Goal: Task Accomplishment & Management: Use online tool/utility

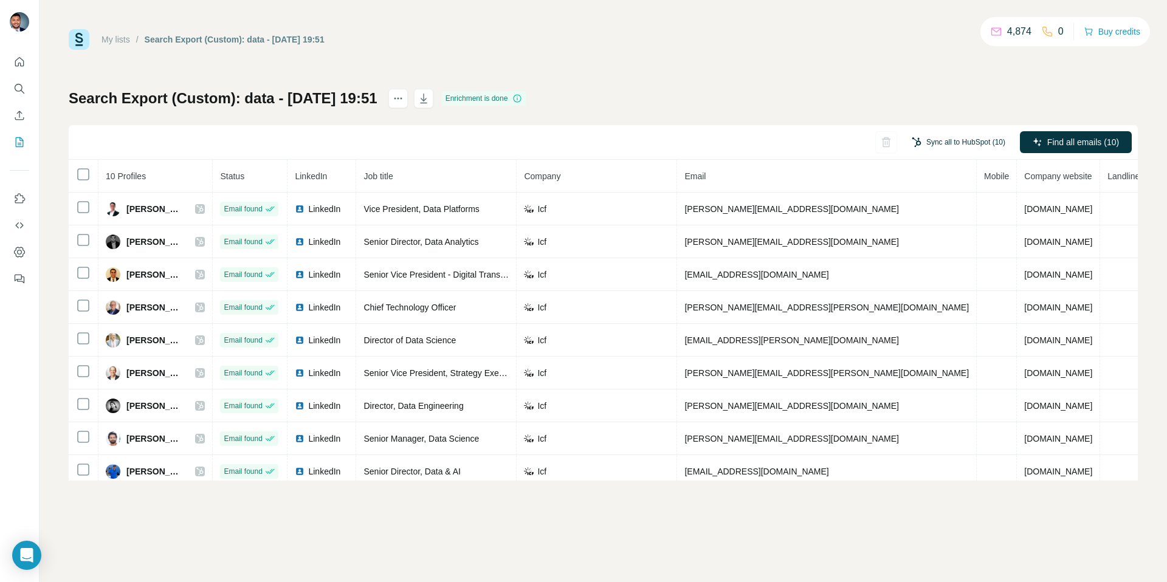
click at [956, 141] on button "Sync all to HubSpot (10)" at bounding box center [958, 142] width 111 height 18
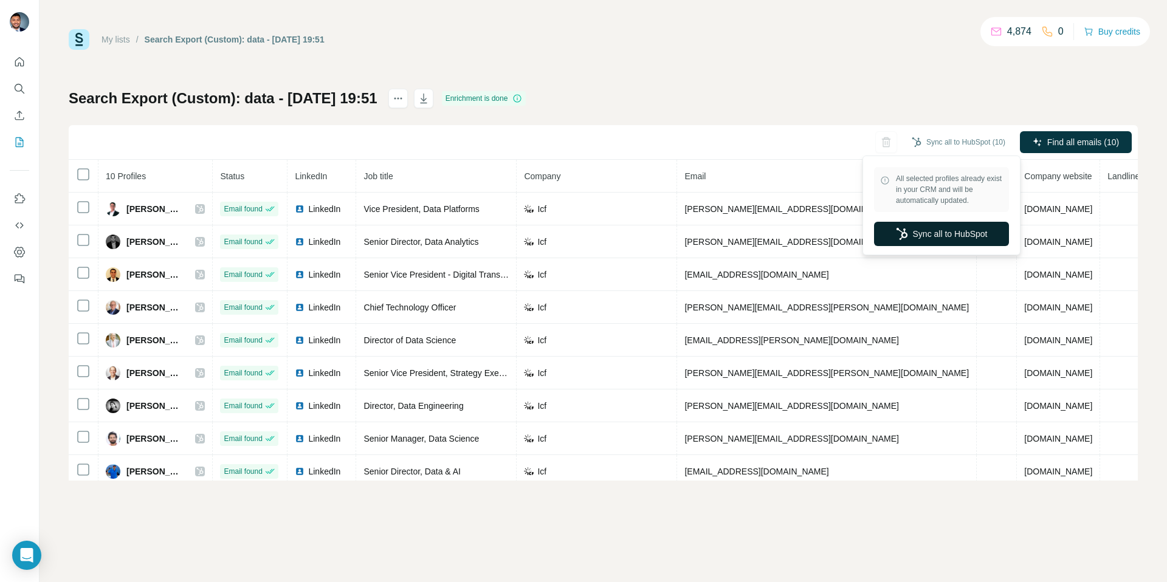
click at [950, 226] on button "Sync all to HubSpot" at bounding box center [941, 234] width 135 height 24
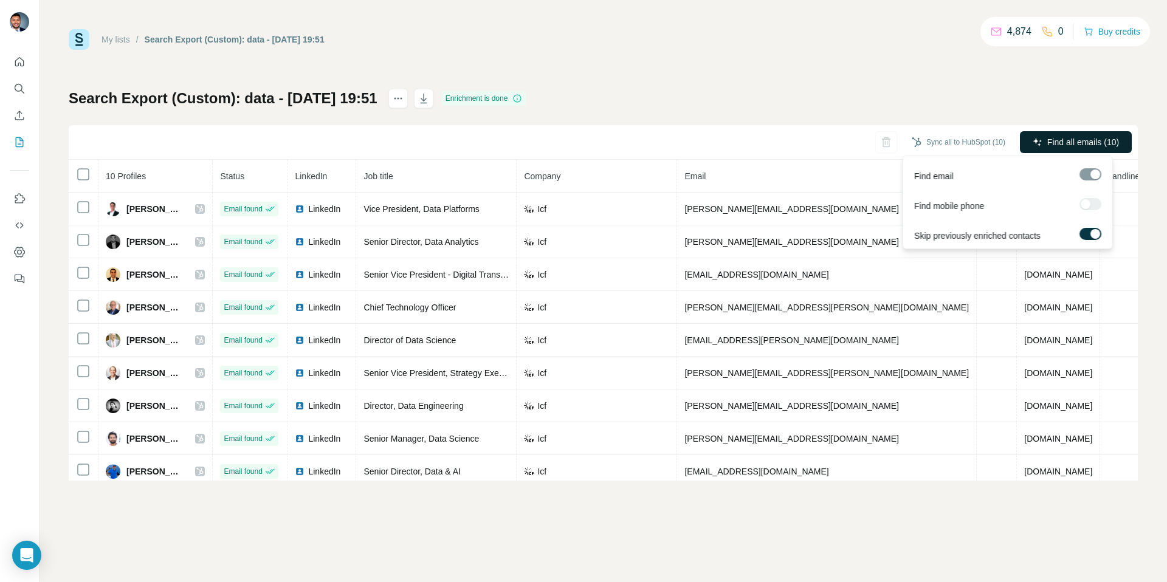
click at [1033, 138] on icon "button" at bounding box center [1038, 142] width 10 height 10
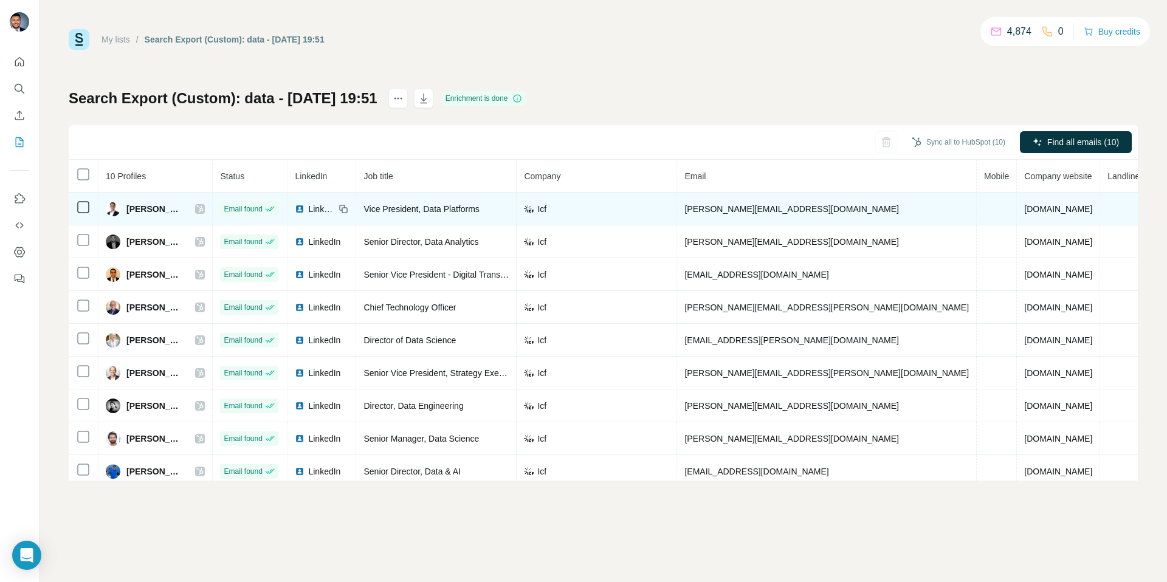
click at [204, 207] on icon at bounding box center [200, 208] width 7 height 7
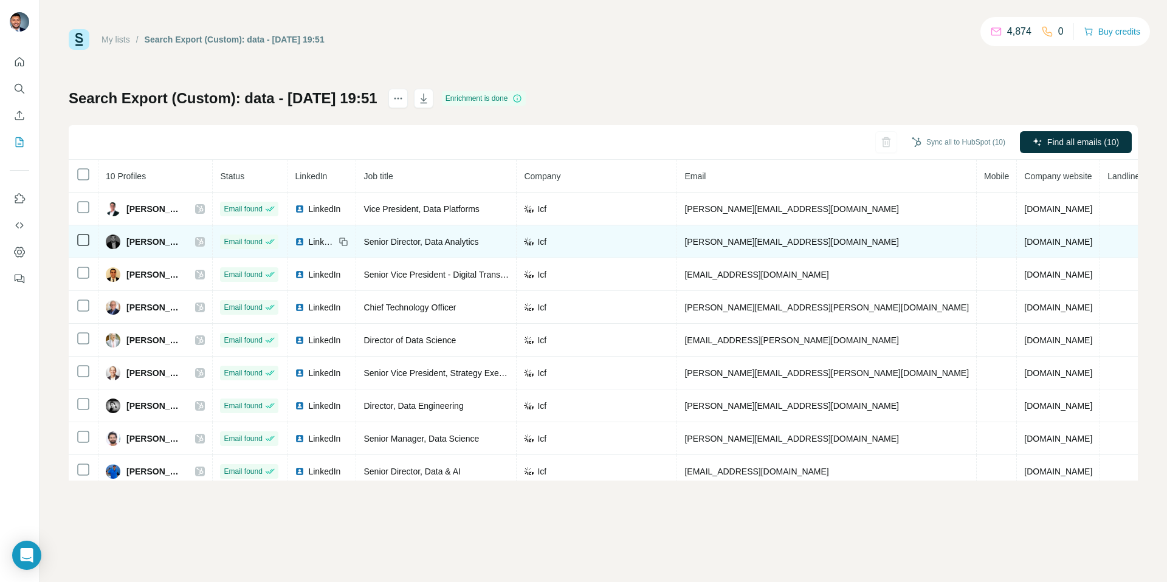
click at [204, 243] on icon at bounding box center [199, 242] width 7 height 10
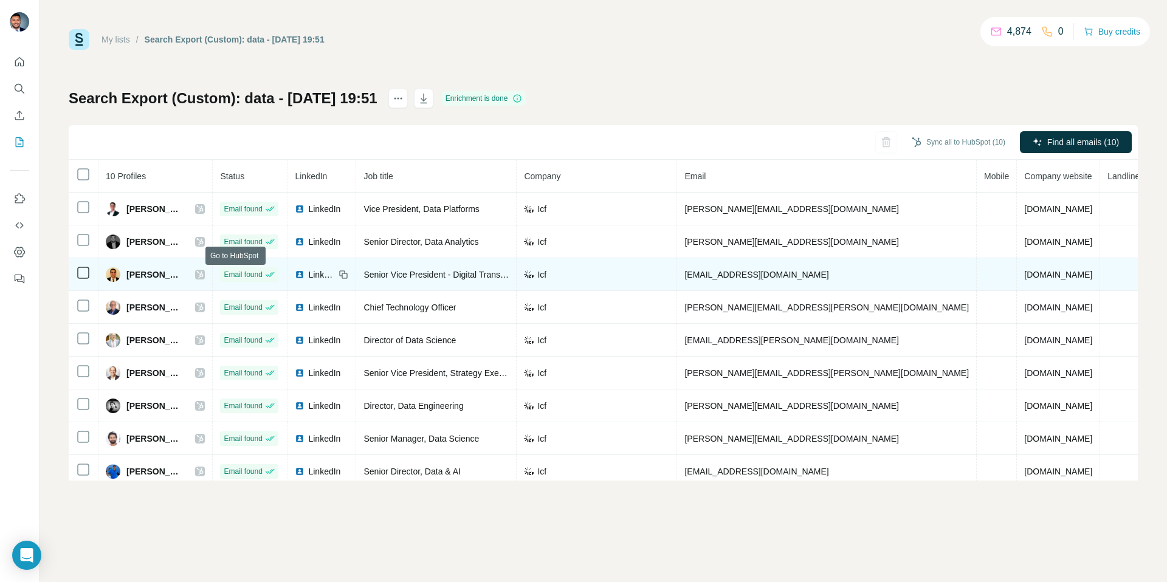
click at [204, 273] on icon at bounding box center [199, 275] width 7 height 10
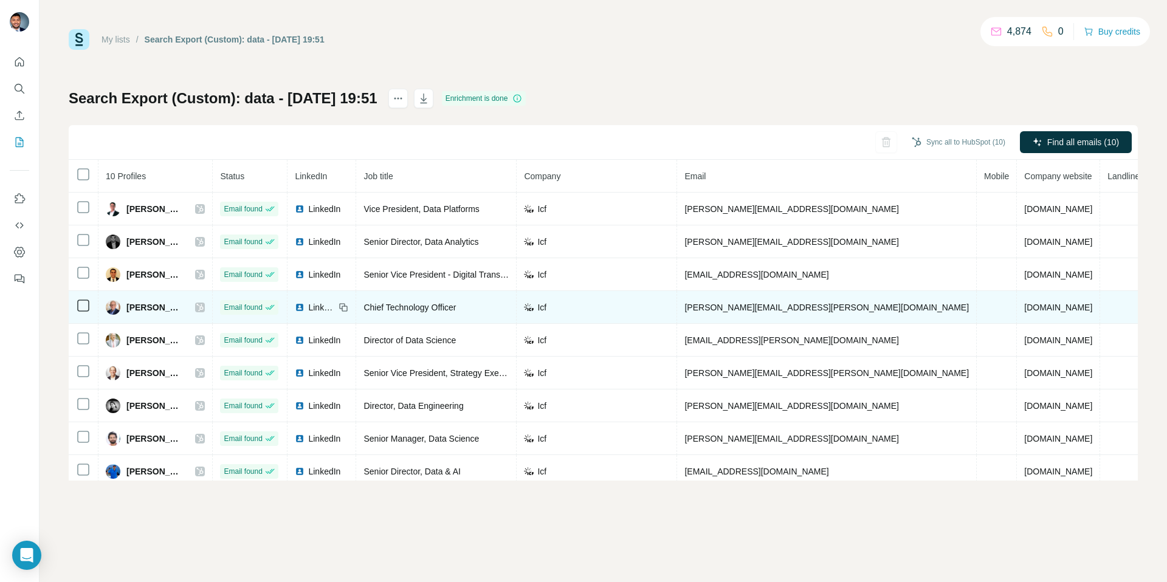
click at [204, 307] on icon at bounding box center [199, 308] width 7 height 10
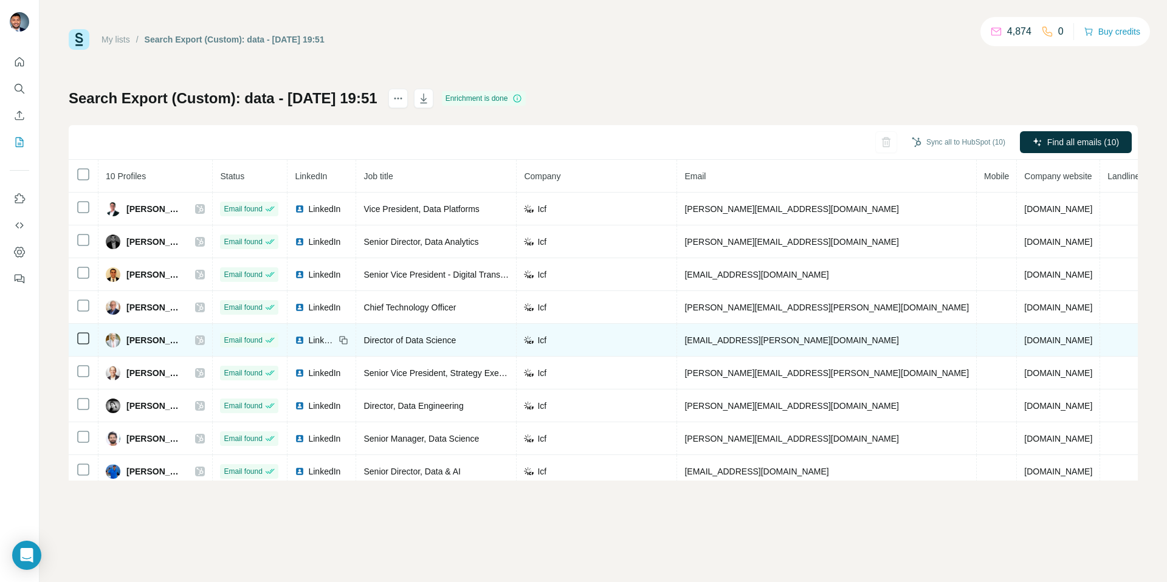
click at [204, 343] on icon at bounding box center [200, 340] width 7 height 7
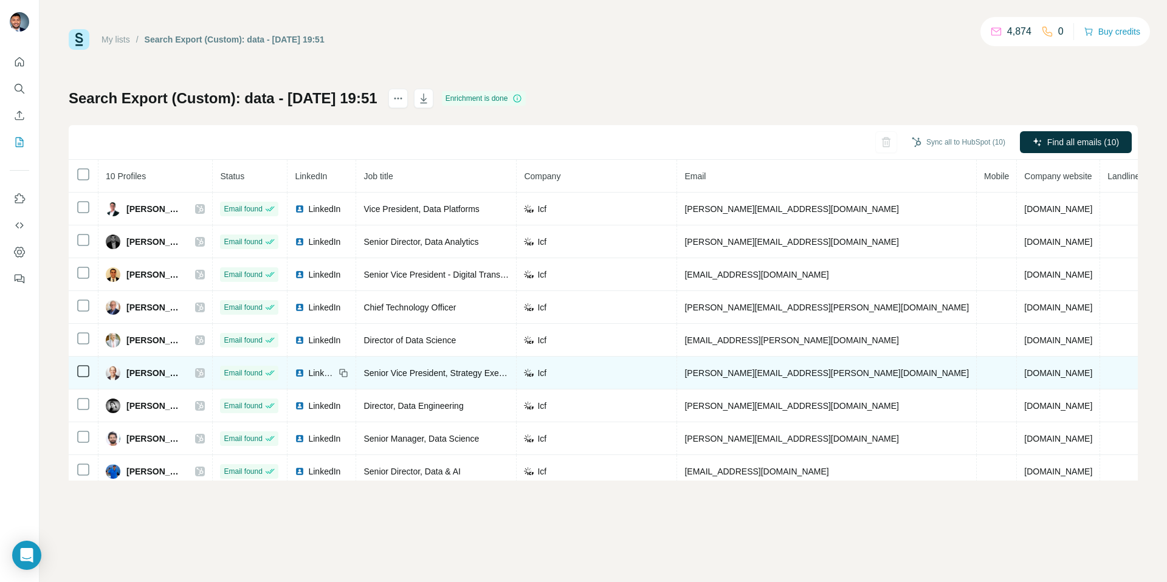
click at [204, 373] on icon at bounding box center [199, 373] width 7 height 10
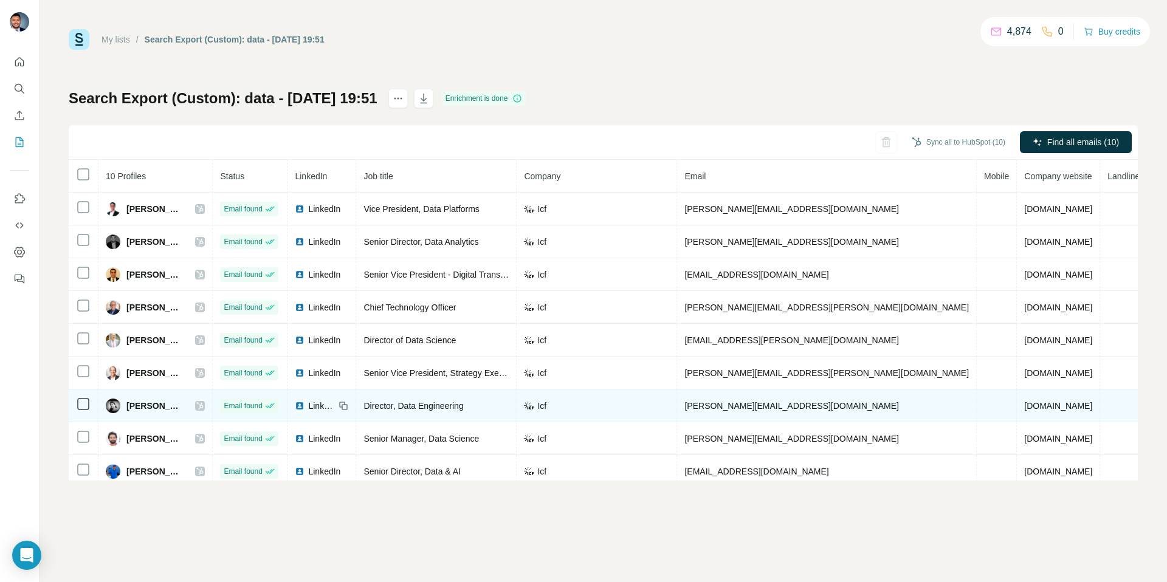
click at [204, 405] on icon at bounding box center [199, 406] width 7 height 10
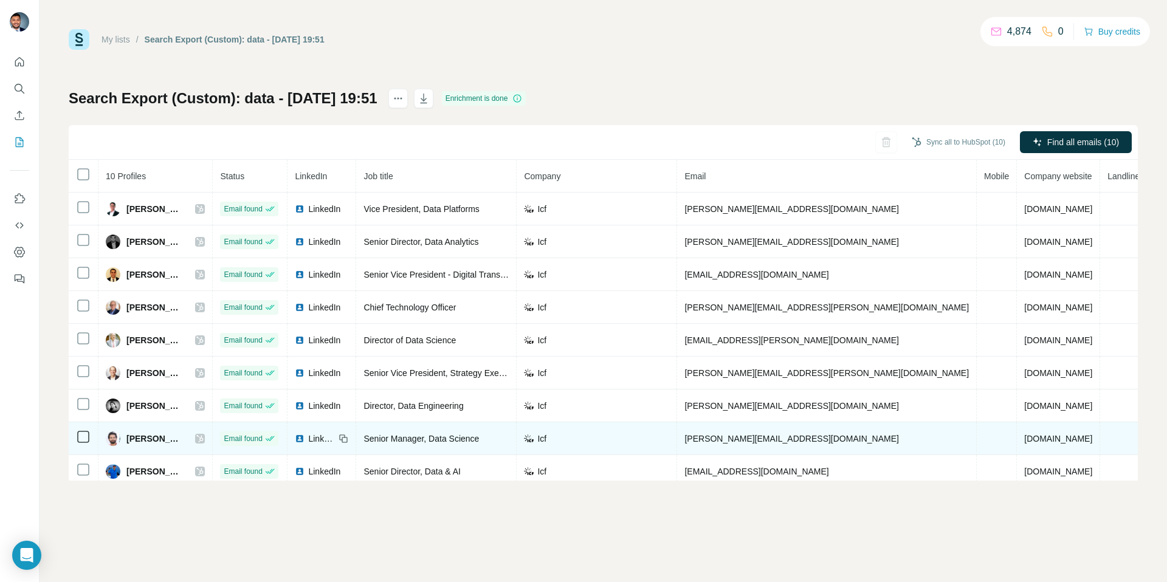
click at [205, 438] on div "[PERSON_NAME]" at bounding box center [155, 439] width 99 height 15
click at [204, 438] on icon at bounding box center [199, 439] width 7 height 10
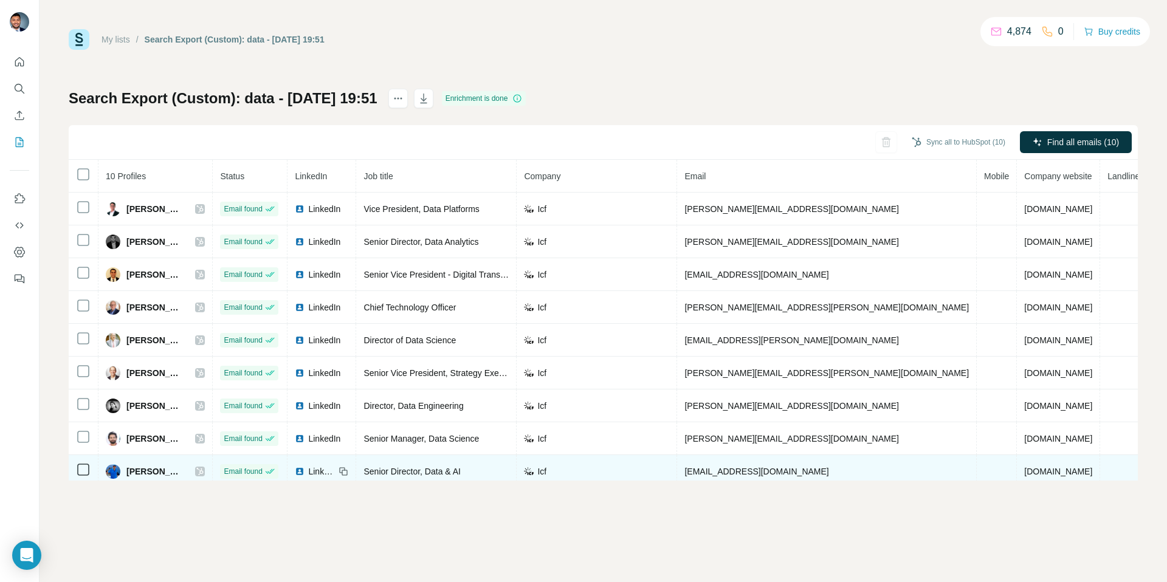
click at [205, 467] on div "[PERSON_NAME]" at bounding box center [155, 471] width 99 height 15
click at [204, 473] on icon at bounding box center [199, 472] width 7 height 10
